Goal: Task Accomplishment & Management: Use online tool/utility

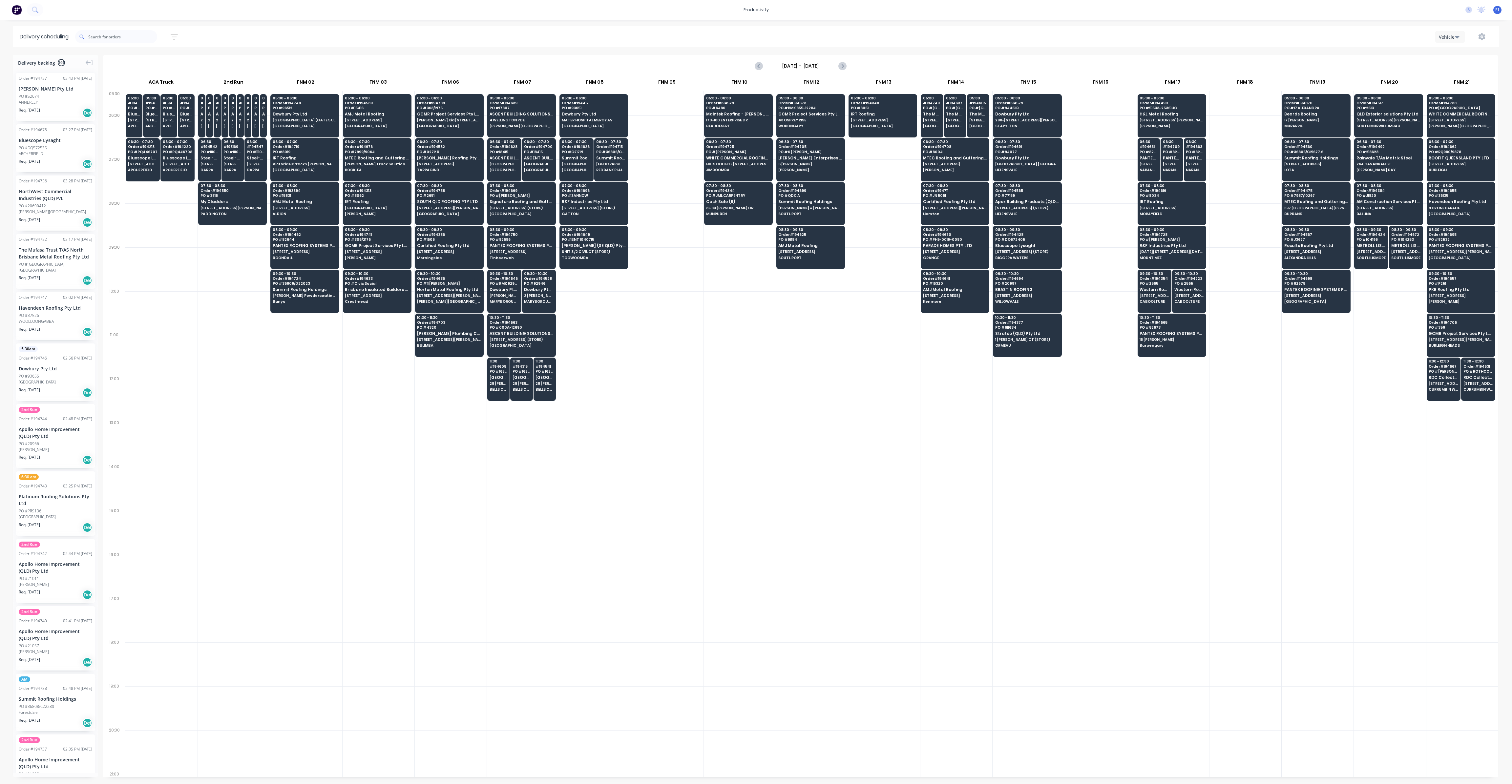
scroll to position [0, 1]
drag, startPoint x: 1181, startPoint y: 114, endPoint x: 1176, endPoint y: 115, distance: 5.1
click at [1177, 115] on span "H&L Metal Roofing" at bounding box center [1171, 114] width 64 height 4
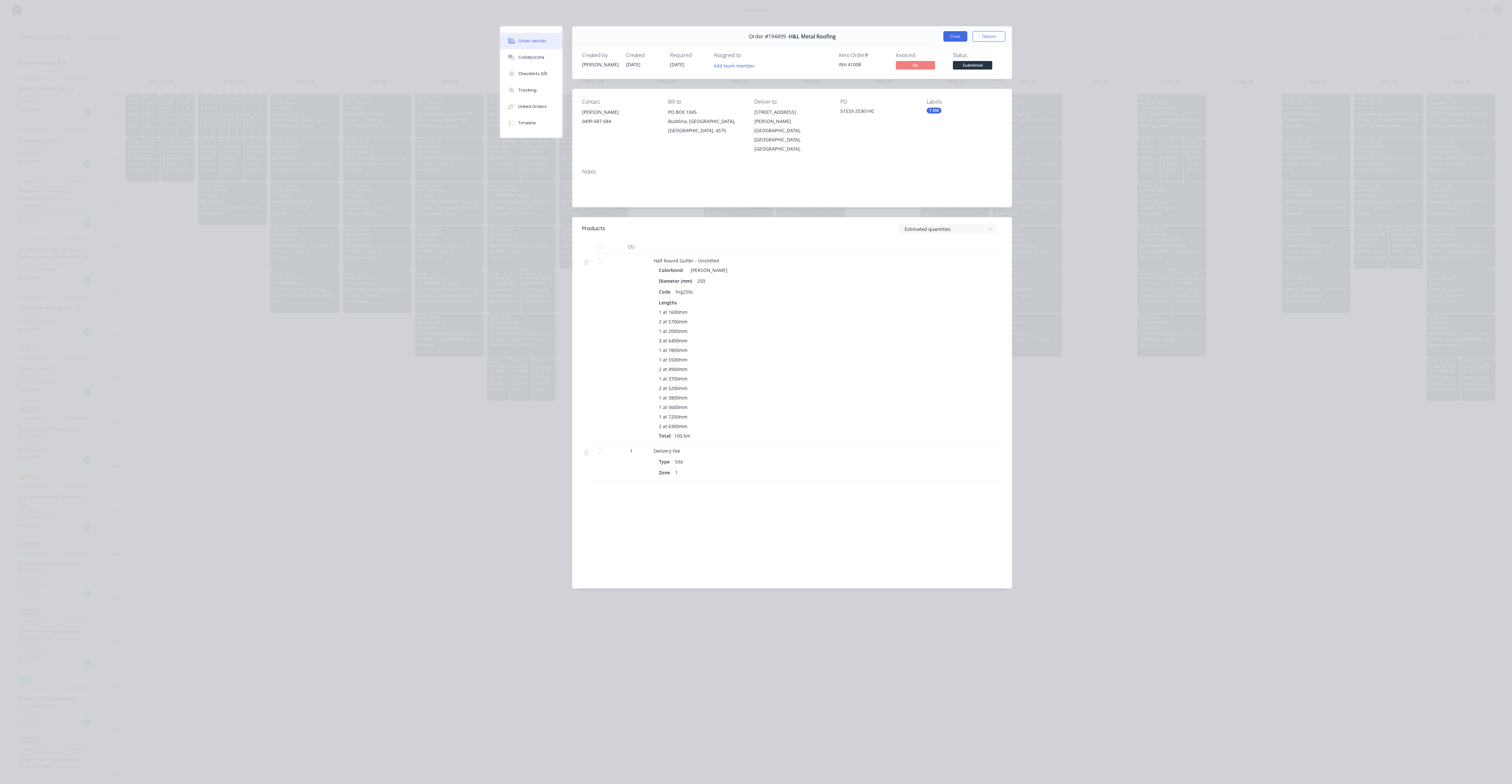
click at [945, 34] on button "Close" at bounding box center [955, 37] width 24 height 11
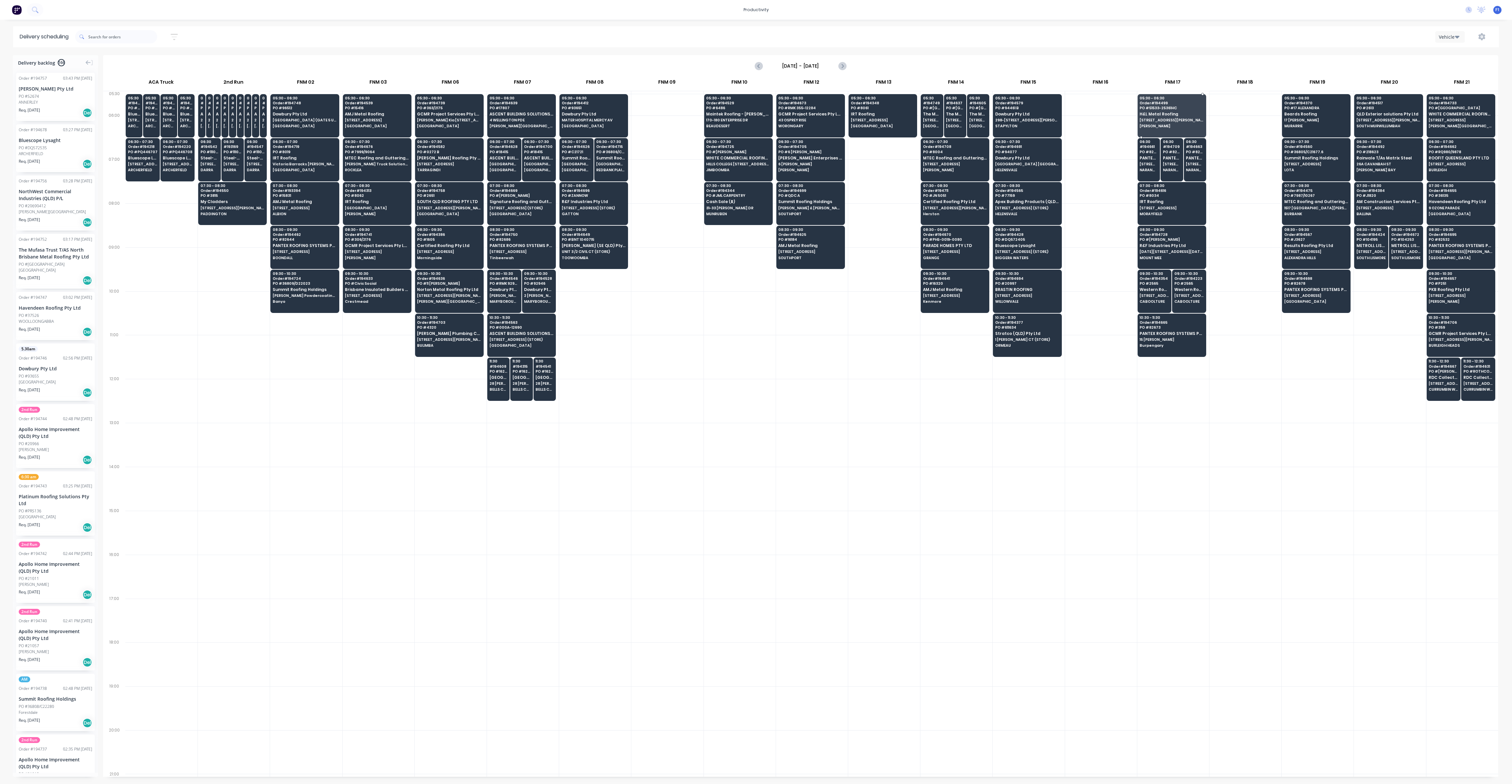
click at [1327, 374] on div at bounding box center [801, 426] width 1395 height 701
click at [1307, 381] on div at bounding box center [801, 426] width 1395 height 701
click at [1232, 412] on div at bounding box center [801, 426] width 1395 height 701
click at [1232, 413] on div at bounding box center [801, 426] width 1395 height 701
drag, startPoint x: 1232, startPoint y: 413, endPoint x: 1103, endPoint y: 436, distance: 131.0
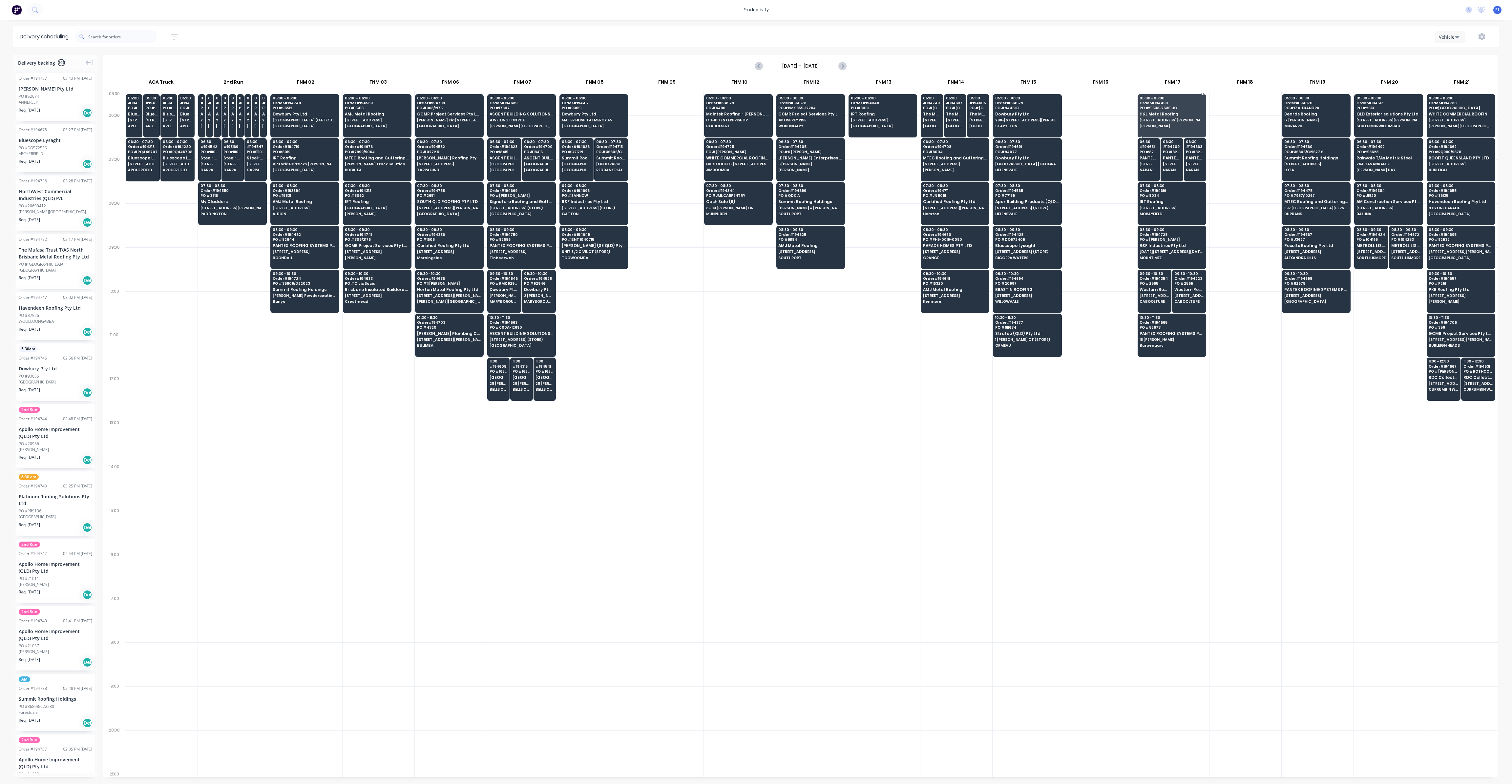
click at [1214, 419] on div at bounding box center [801, 426] width 1395 height 701
click at [1061, 446] on div at bounding box center [801, 426] width 1395 height 701
drag, startPoint x: 1081, startPoint y: 400, endPoint x: 1077, endPoint y: 399, distance: 4.1
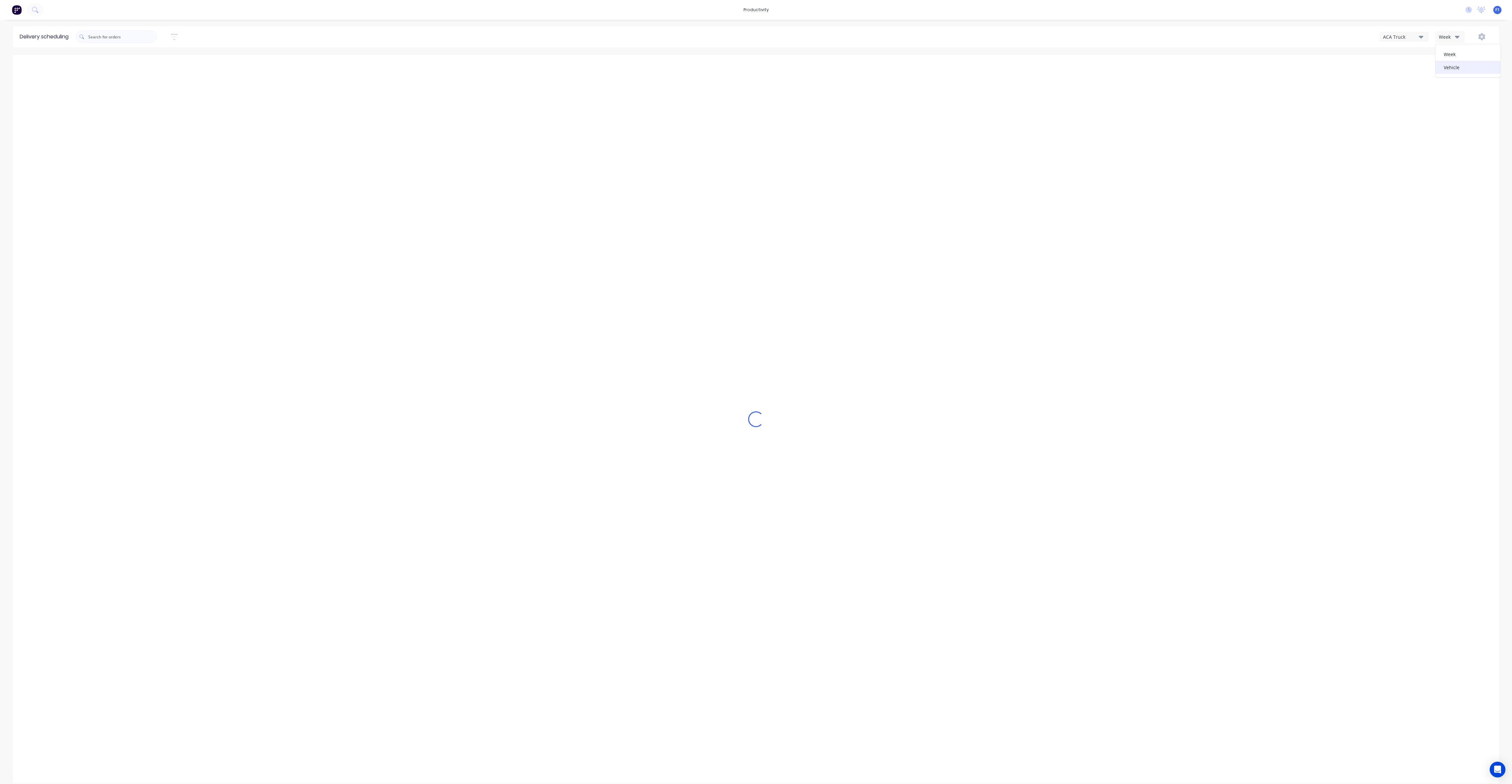
click at [1455, 71] on div "Vehicle" at bounding box center [1468, 67] width 65 height 13
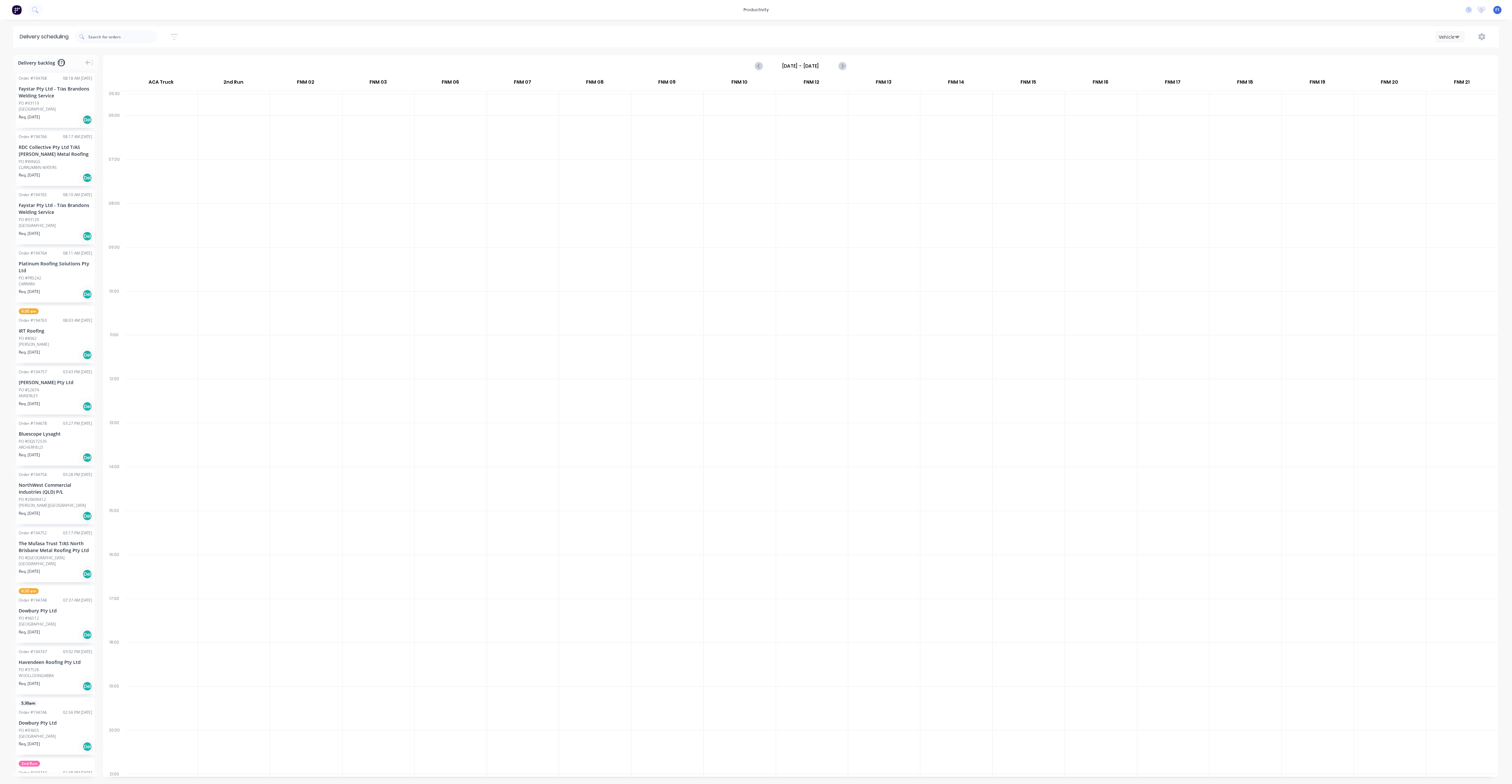
click at [829, 69] on input "Sunday - 05/10/25" at bounding box center [801, 66] width 65 height 10
click at [806, 110] on div "7" at bounding box center [804, 112] width 10 height 10
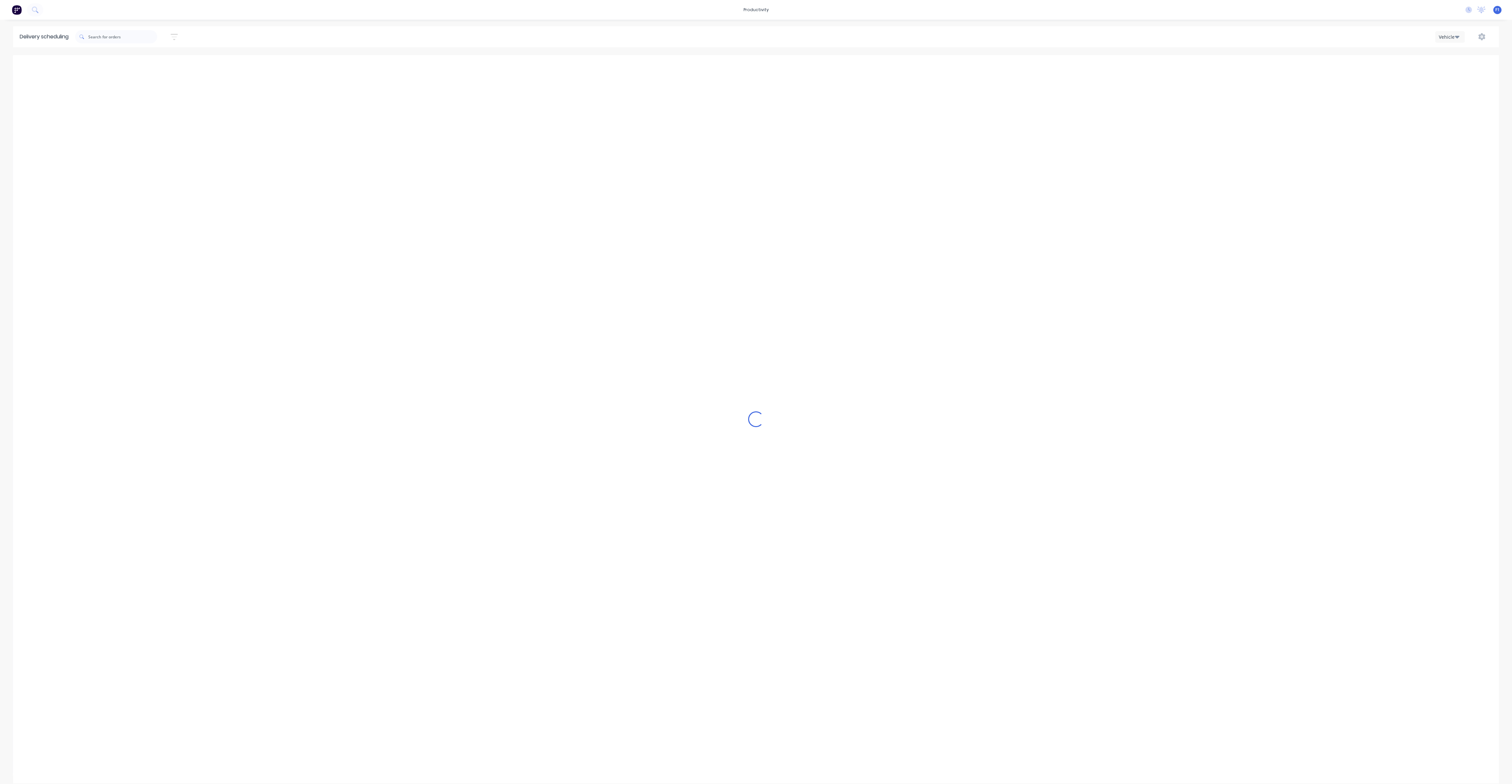
type input "[DATE] - [DATE]"
